Goal: Task Accomplishment & Management: Use online tool/utility

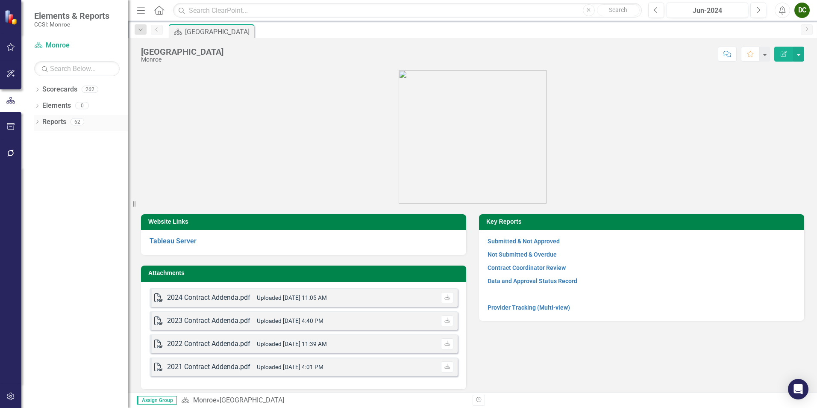
click at [38, 126] on div "Dropdown" at bounding box center [37, 122] width 6 height 7
click at [31, 185] on icon "Dropdown" at bounding box center [28, 184] width 6 height 5
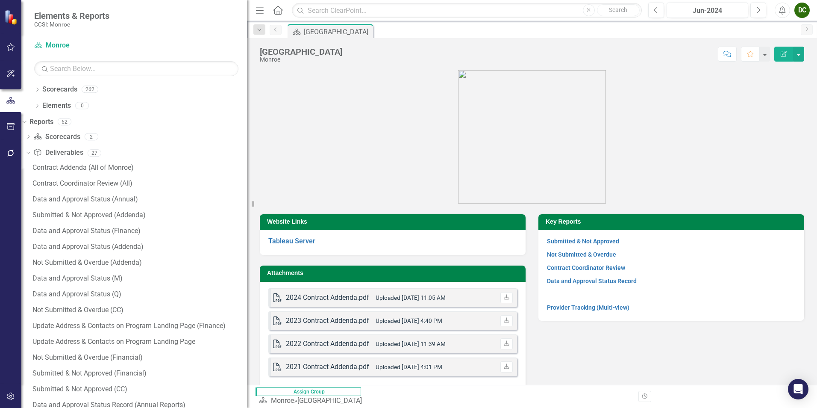
drag, startPoint x: 133, startPoint y: 198, endPoint x: 247, endPoint y: 212, distance: 114.5
click at [247, 212] on div "Resize" at bounding box center [250, 204] width 7 height 408
click at [90, 375] on div "Submitted & Not Approved (Financial)" at bounding box center [139, 373] width 215 height 8
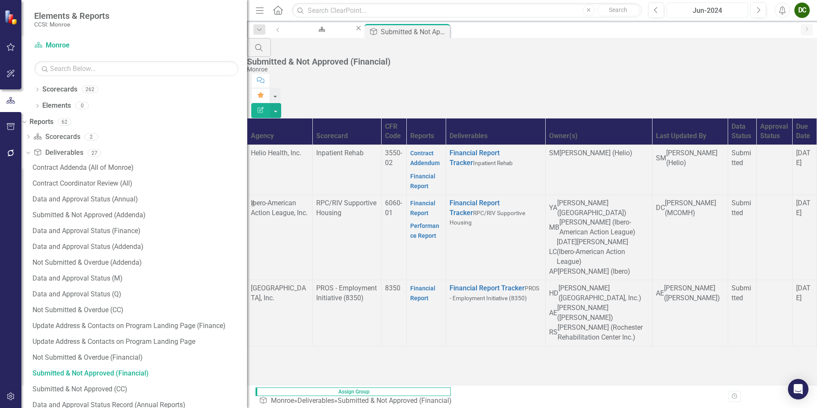
click at [721, 6] on div "Jun-2024" at bounding box center [708, 11] width 76 height 10
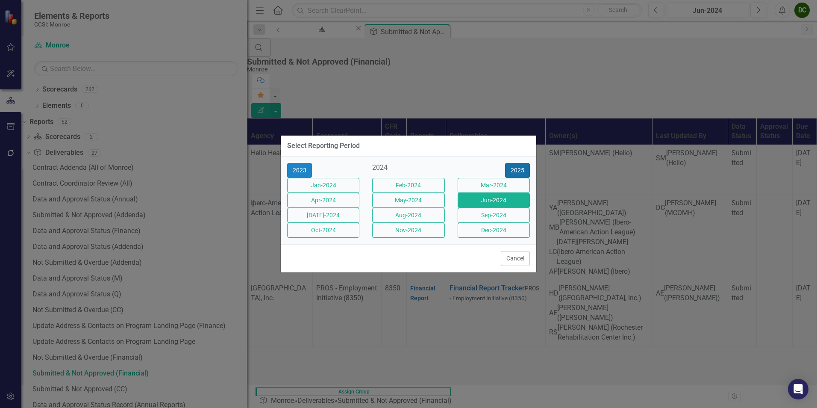
click at [521, 163] on button "2025" at bounding box center [517, 170] width 25 height 15
click at [492, 203] on button "Jun-2025" at bounding box center [494, 200] width 72 height 15
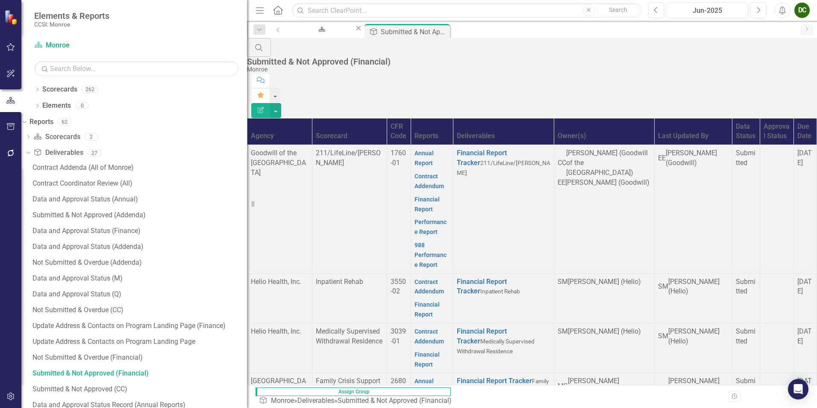
scroll to position [183, 0]
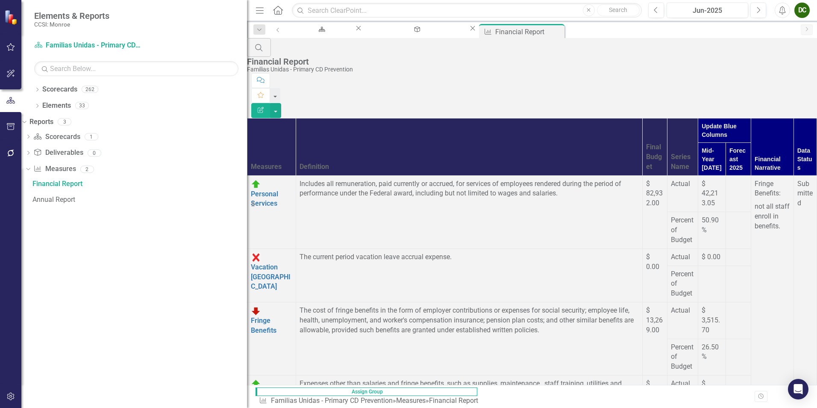
scroll to position [1282, 0]
click at [424, 33] on div "Submitted & Not Approved (Financial)" at bounding box center [416, 37] width 90 height 11
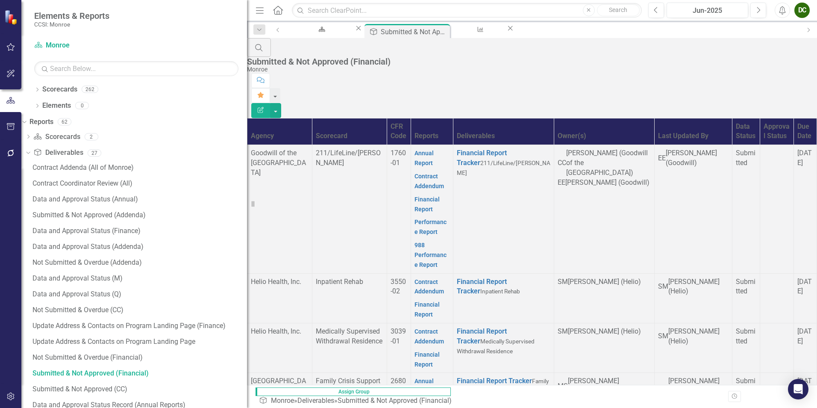
scroll to position [342, 0]
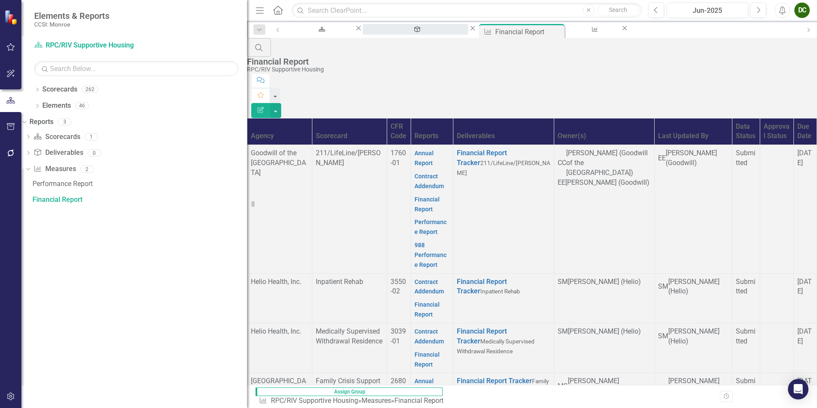
click at [414, 32] on div "Submitted & Not Approved (Financial)" at bounding box center [416, 37] width 90 height 11
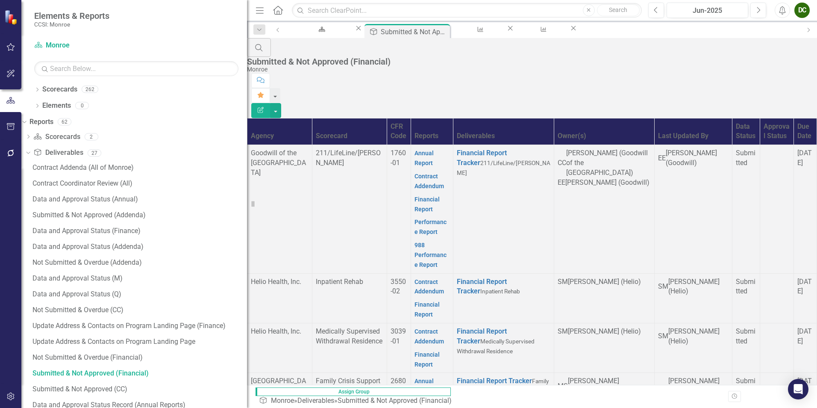
scroll to position [598, 0]
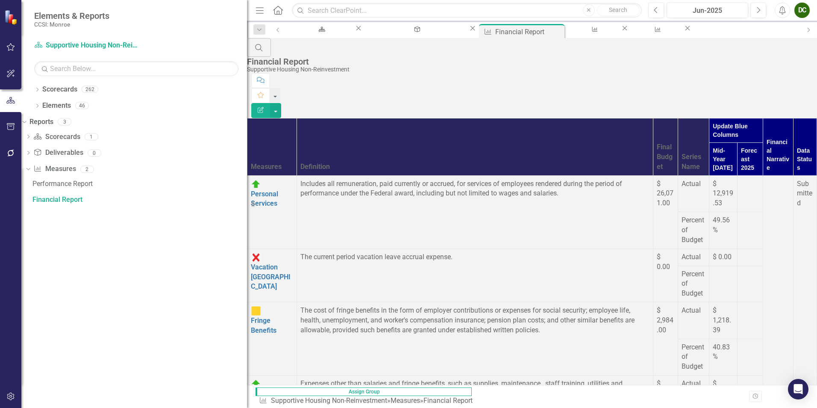
scroll to position [1240, 0]
click at [574, 36] on div "Financial Report" at bounding box center [593, 37] width 39 height 11
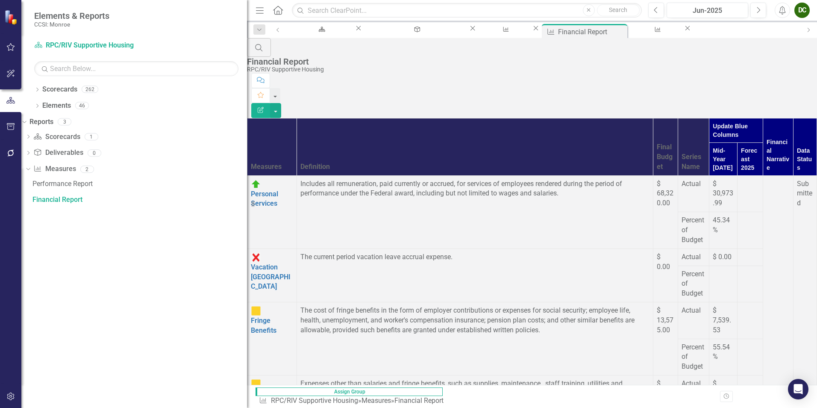
scroll to position [1325, 0]
click at [658, 32] on div "Financial Report" at bounding box center [656, 37] width 39 height 11
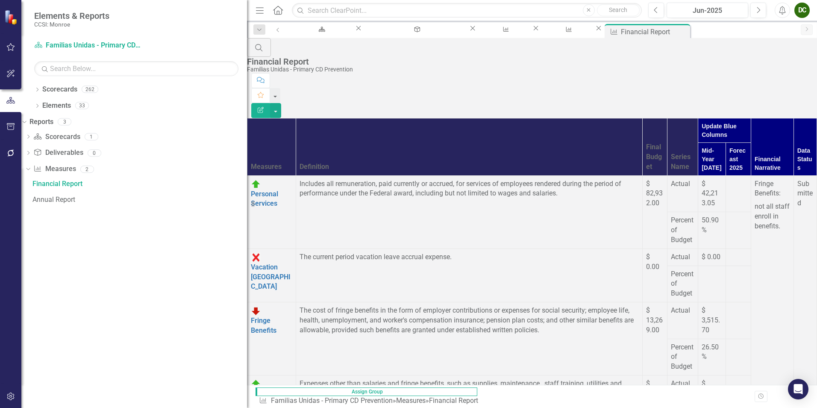
scroll to position [1282, 0]
click at [560, 33] on div "Financial Report" at bounding box center [567, 37] width 39 height 11
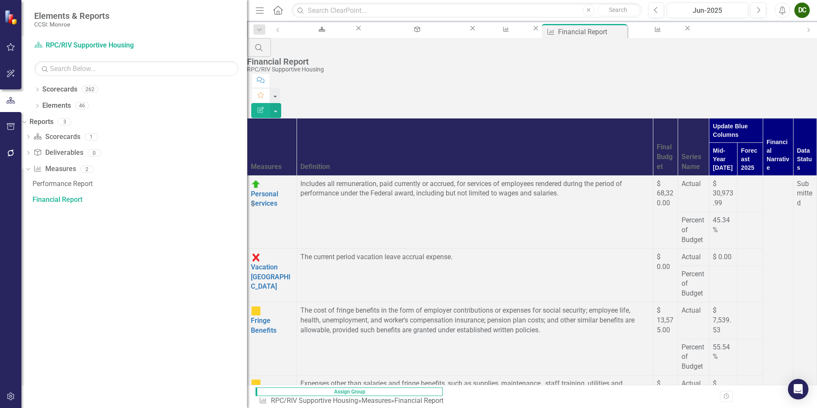
scroll to position [1240, 0]
click at [495, 34] on div "Financial Report" at bounding box center [504, 37] width 39 height 11
click at [554, 32] on icon "Close" at bounding box center [558, 30] width 9 height 7
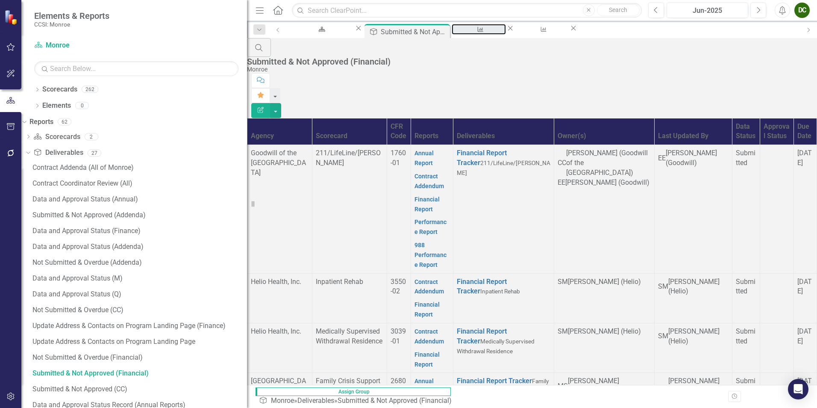
click at [498, 32] on div "Financial Report" at bounding box center [479, 37] width 39 height 11
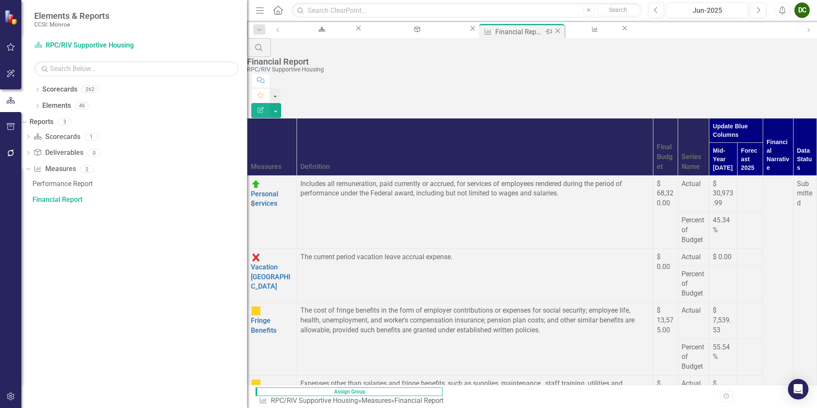
click at [554, 32] on icon "Close" at bounding box center [558, 30] width 9 height 7
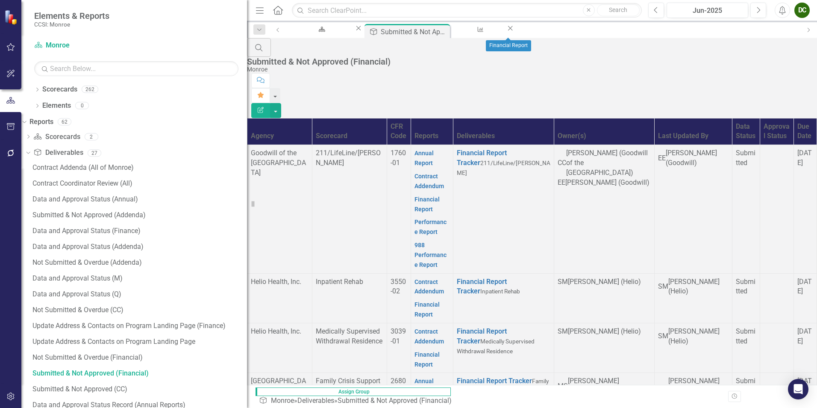
click at [515, 32] on icon "Close" at bounding box center [510, 28] width 9 height 7
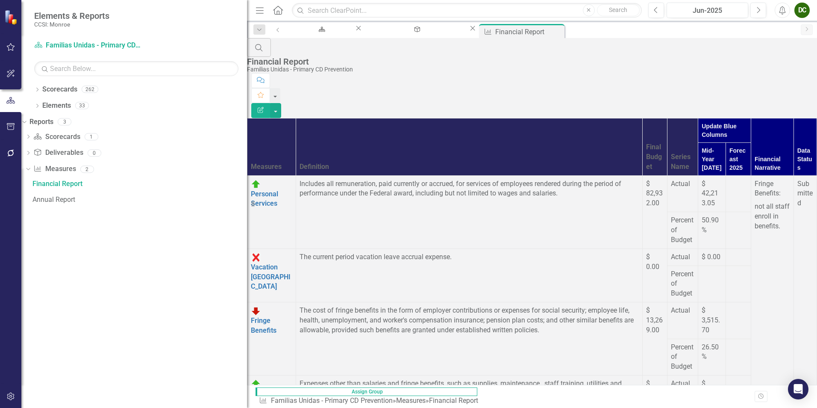
scroll to position [1240, 0]
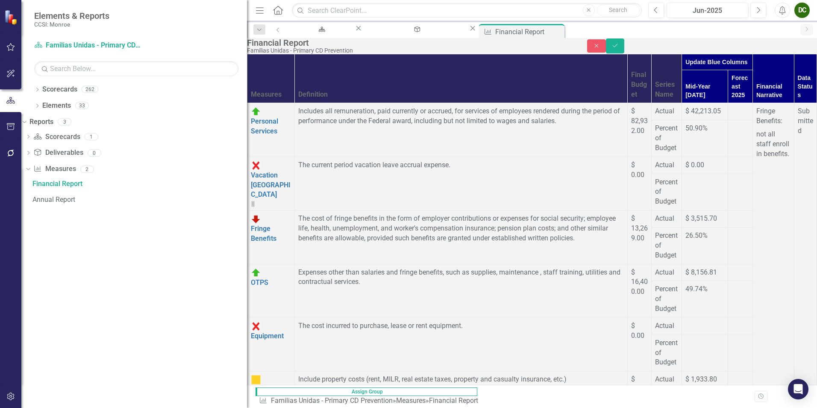
type input "1"
click at [625, 47] on button "Save" at bounding box center [615, 45] width 19 height 15
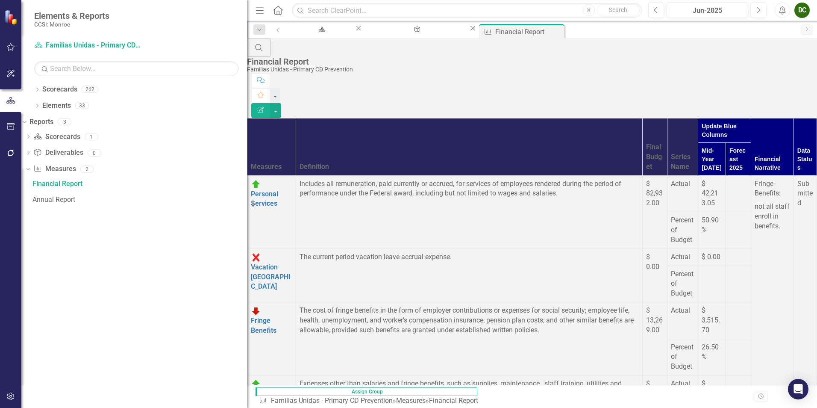
scroll to position [1282, 0]
drag, startPoint x: 572, startPoint y: 189, endPoint x: 568, endPoint y: 193, distance: 5.8
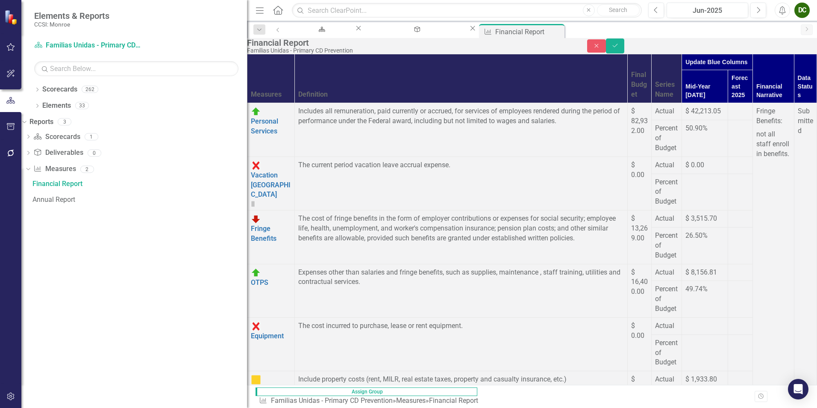
drag, startPoint x: 568, startPoint y: 196, endPoint x: 568, endPoint y: 201, distance: 4.7
type input "0"
click at [619, 49] on icon "Save" at bounding box center [616, 46] width 8 height 6
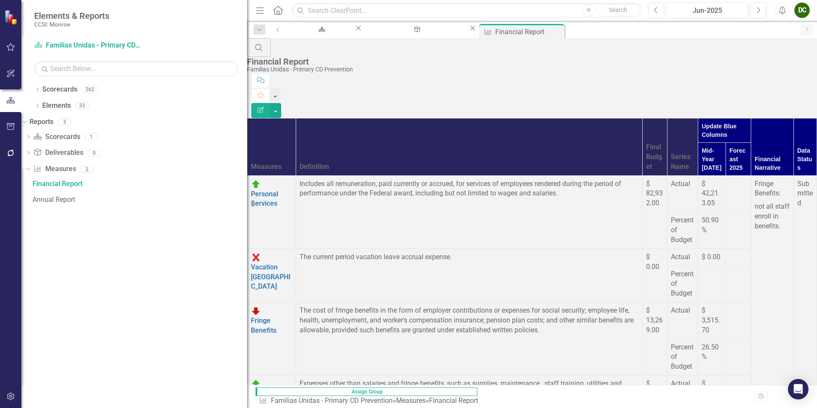
scroll to position [1307, 0]
